Goal: Transaction & Acquisition: Book appointment/travel/reservation

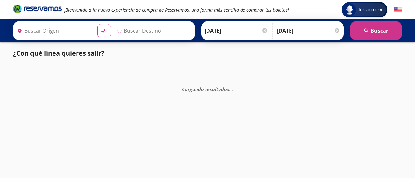
type input "Toluca, [GEOGRAPHIC_DATA]"
type input "Ixtapa, [GEOGRAPHIC_DATA]"
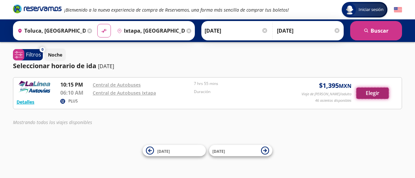
click at [371, 92] on button "Elegir" at bounding box center [372, 93] width 32 height 11
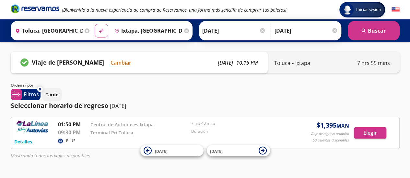
click at [70, 142] on p "PLUS" at bounding box center [70, 141] width 9 height 6
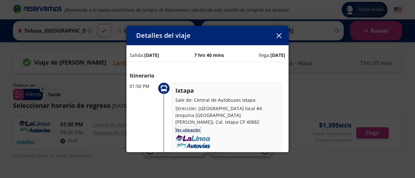
click at [192, 127] on link "Ver ubicación" at bounding box center [187, 130] width 25 height 6
click at [278, 34] on icon "button" at bounding box center [278, 35] width 5 height 5
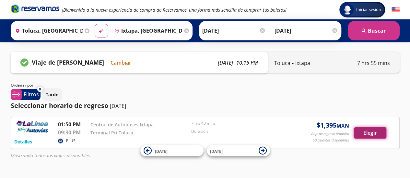
click at [370, 131] on button "Elegir" at bounding box center [370, 133] width 32 height 11
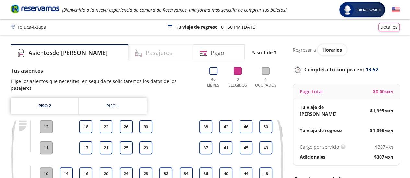
click at [146, 53] on h4 "Pasajeros" at bounding box center [159, 53] width 27 height 9
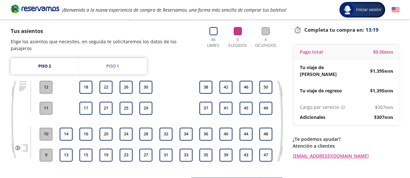
scroll to position [42, 0]
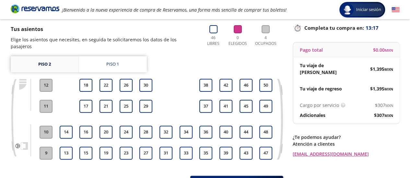
click at [35, 56] on link "Piso 2" at bounding box center [45, 64] width 68 height 16
click at [83, 79] on button "18" at bounding box center [85, 85] width 13 height 13
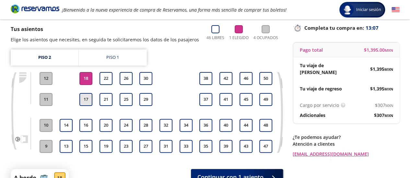
click at [84, 99] on button "17" at bounding box center [85, 99] width 13 height 13
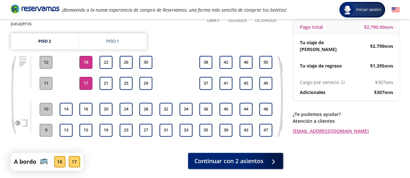
scroll to position [93, 0]
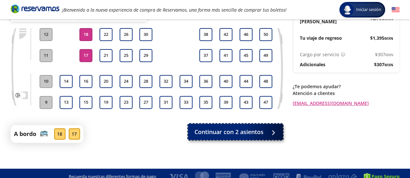
click at [254, 128] on span "Continuar con 2 asientos" at bounding box center [228, 132] width 69 height 9
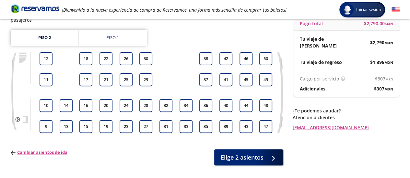
scroll to position [58, 0]
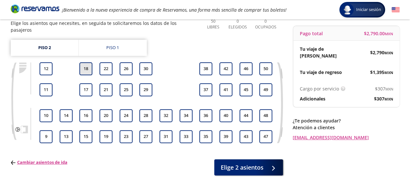
click at [85, 63] on button "18" at bounding box center [85, 69] width 13 height 13
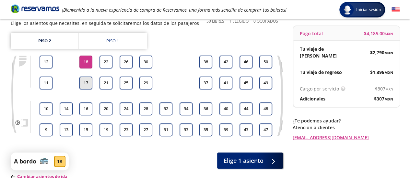
click at [85, 83] on button "17" at bounding box center [85, 83] width 13 height 13
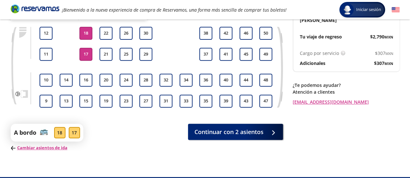
scroll to position [97, 0]
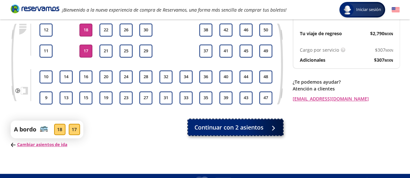
click at [271, 124] on div at bounding box center [272, 128] width 10 height 8
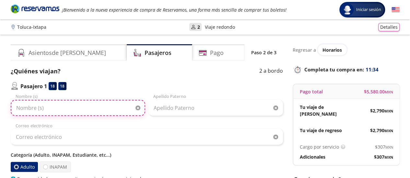
click at [48, 108] on input "Nombre (s)" at bounding box center [78, 108] width 134 height 16
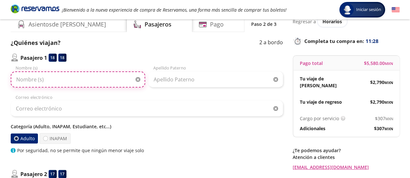
scroll to position [33, 0]
